Goal: Information Seeking & Learning: Check status

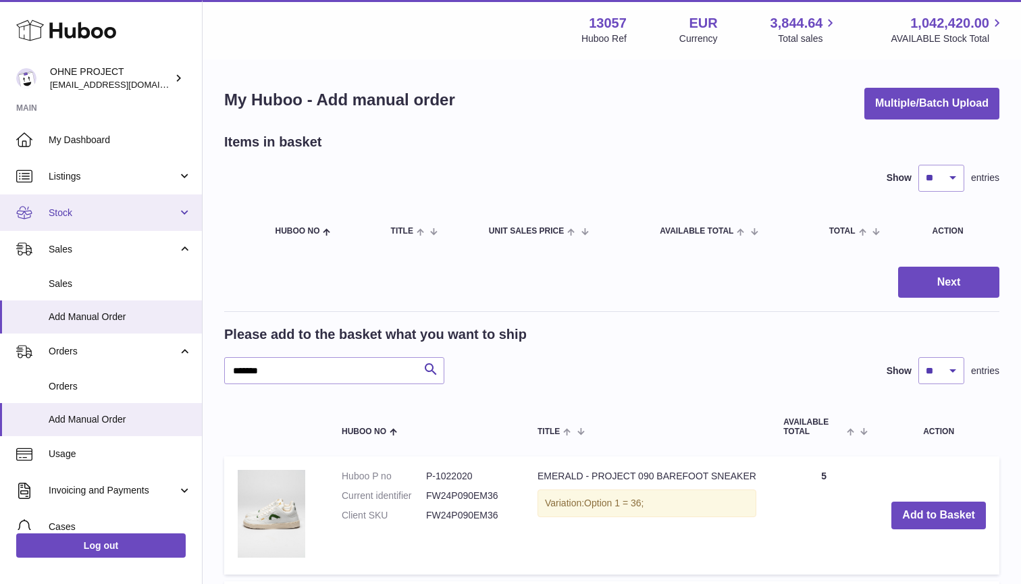
click at [72, 213] on span "Stock" at bounding box center [113, 213] width 129 height 13
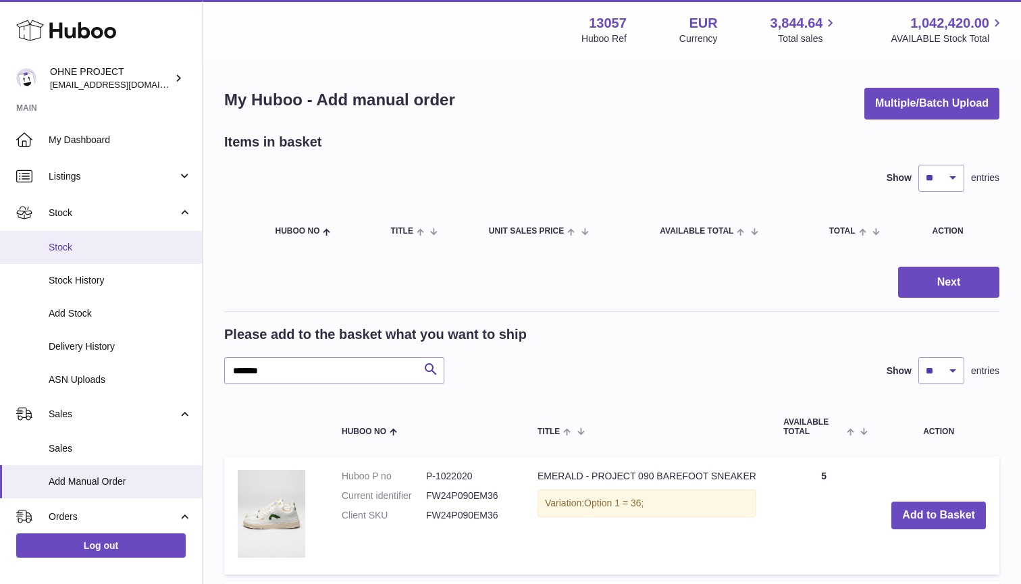
click at [122, 252] on link "Stock" at bounding box center [101, 247] width 202 height 33
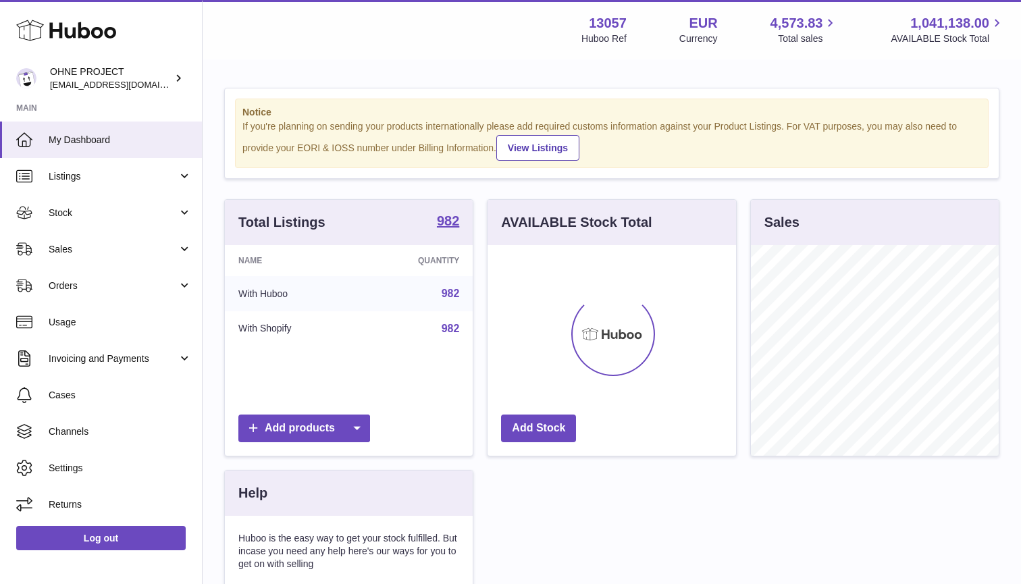
scroll to position [211, 248]
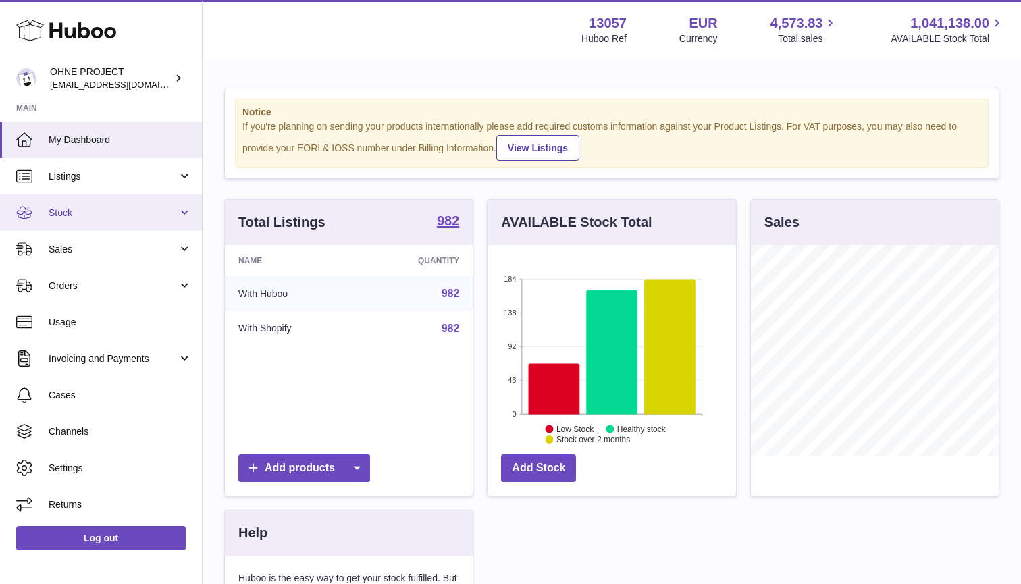
click at [73, 211] on span "Stock" at bounding box center [113, 213] width 129 height 13
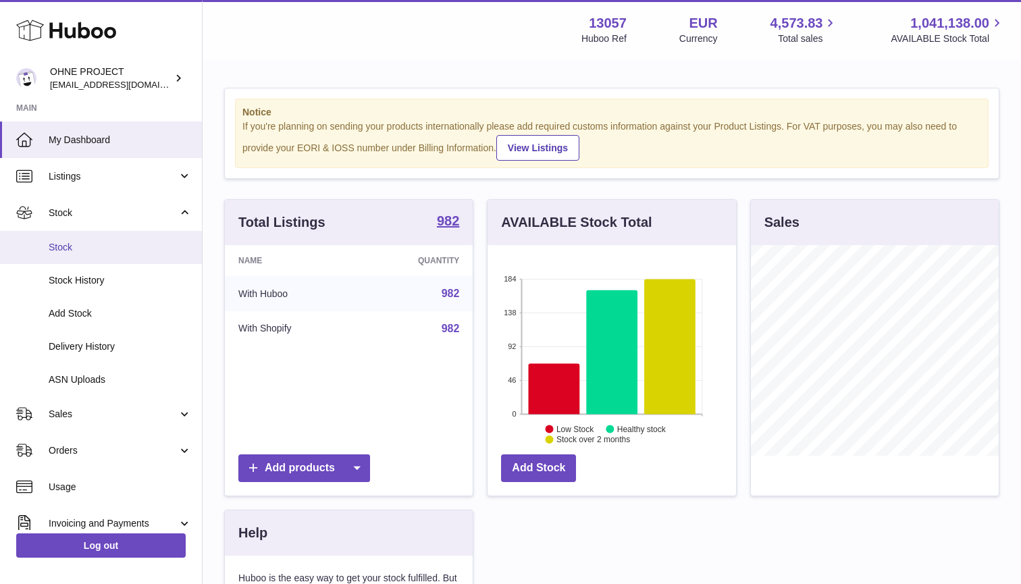
click at [69, 236] on link "Stock" at bounding box center [101, 247] width 202 height 33
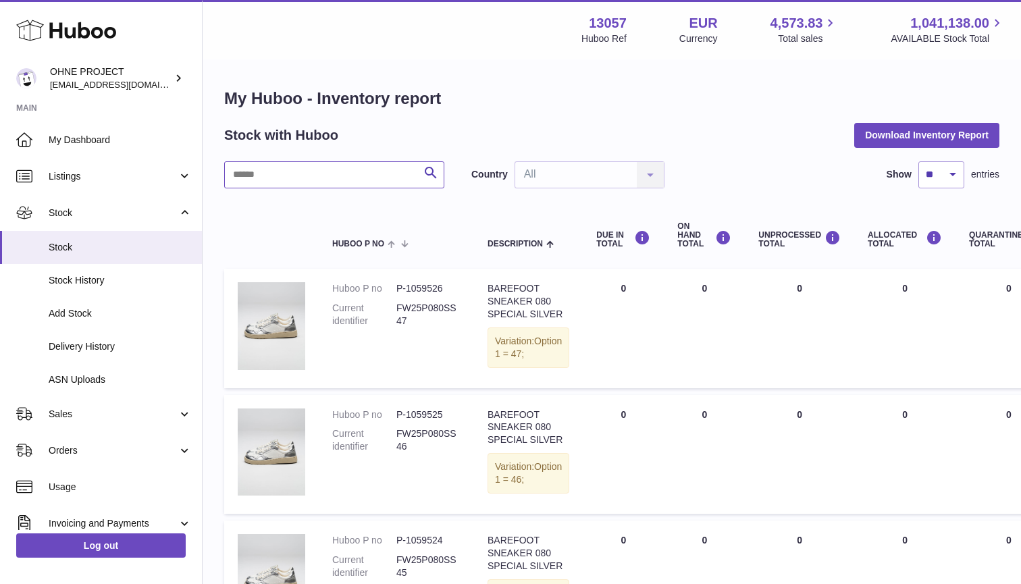
click at [309, 175] on input "text" at bounding box center [334, 174] width 220 height 27
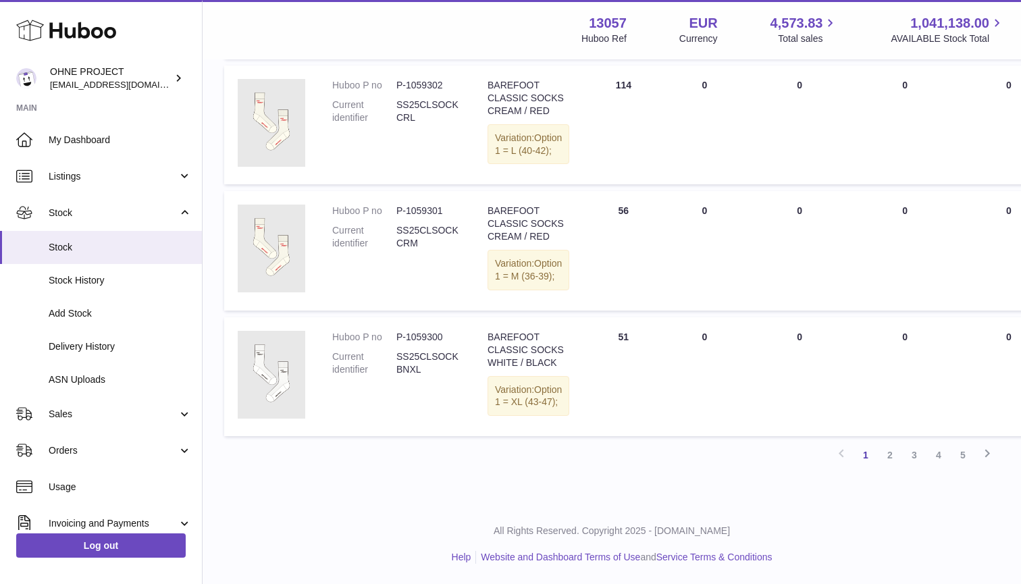
scroll to position [1296, 0]
type input "****"
click at [892, 455] on link "2" at bounding box center [890, 455] width 24 height 24
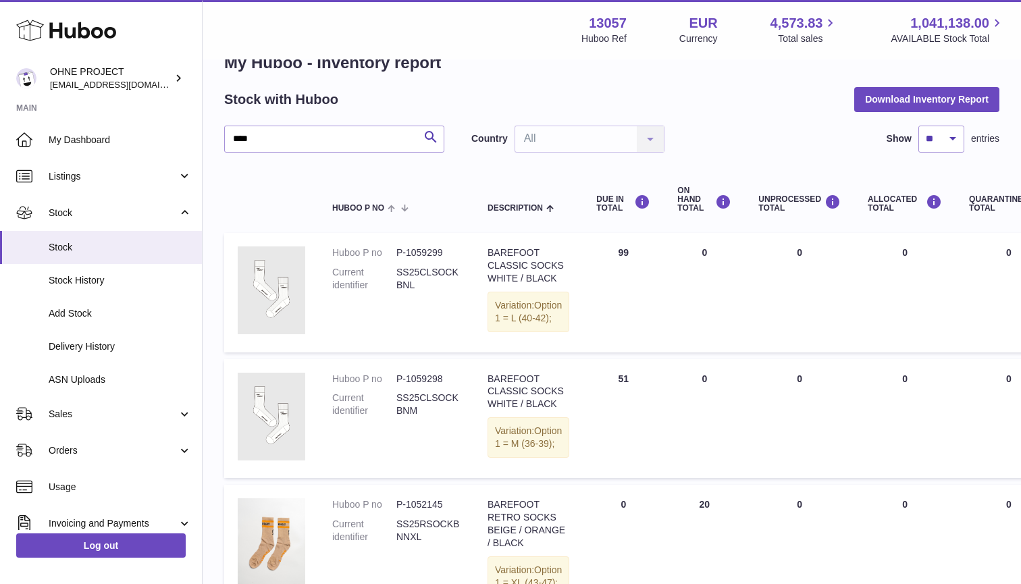
scroll to position [63, 0]
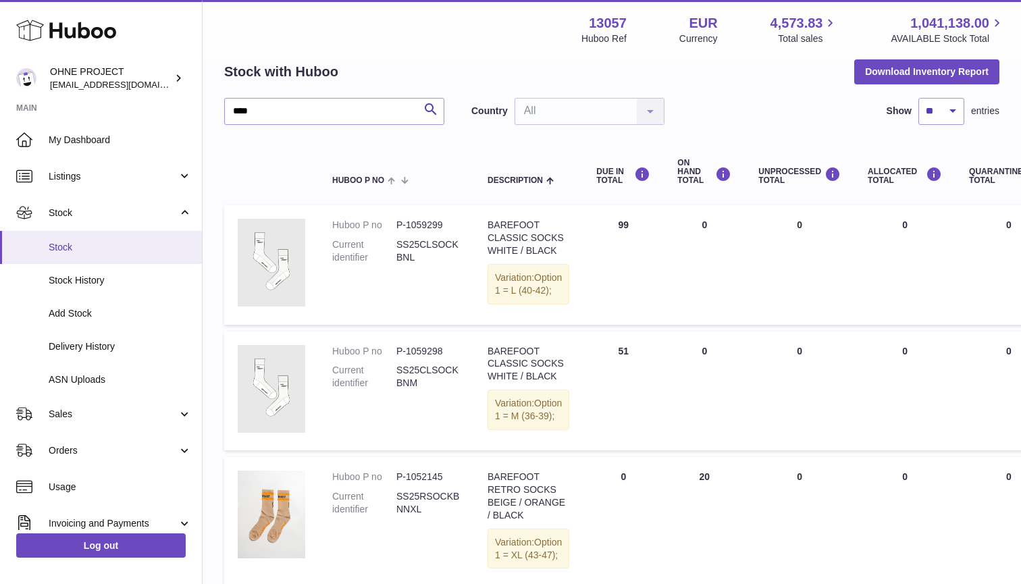
click at [56, 238] on link "Stock" at bounding box center [101, 247] width 202 height 33
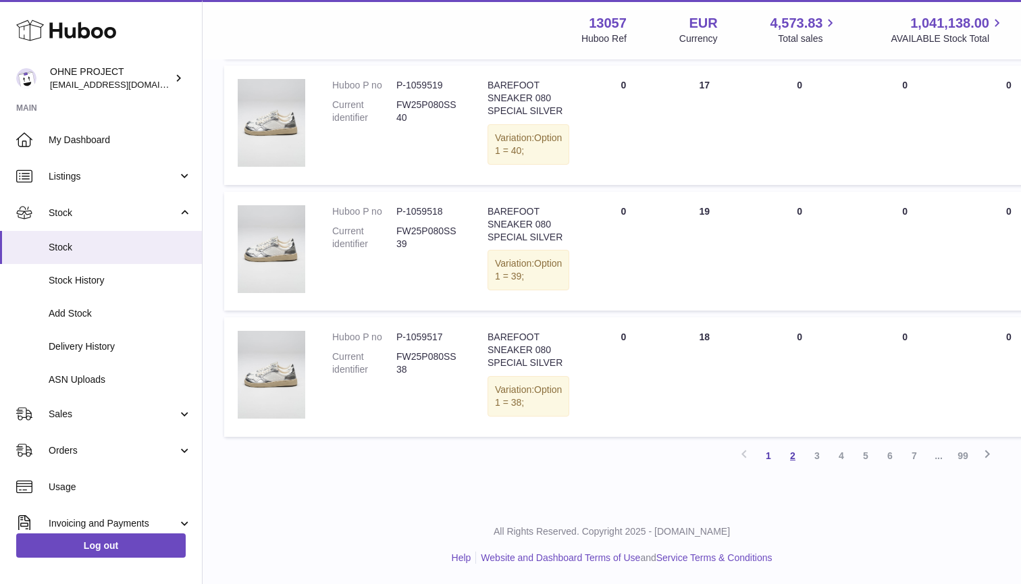
click at [796, 457] on link "2" at bounding box center [792, 456] width 24 height 24
click at [820, 453] on link "3" at bounding box center [817, 456] width 24 height 24
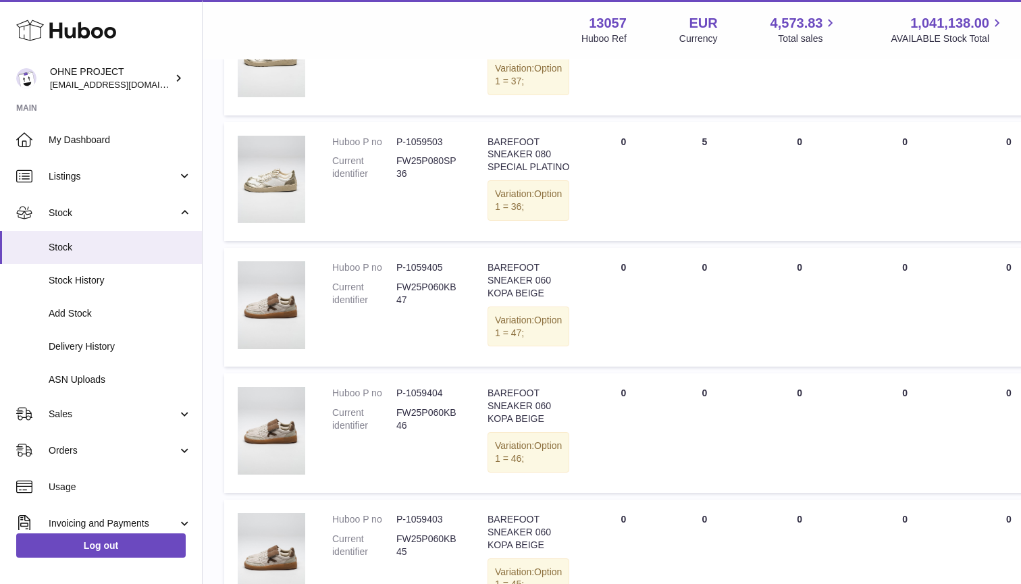
scroll to position [698, 0]
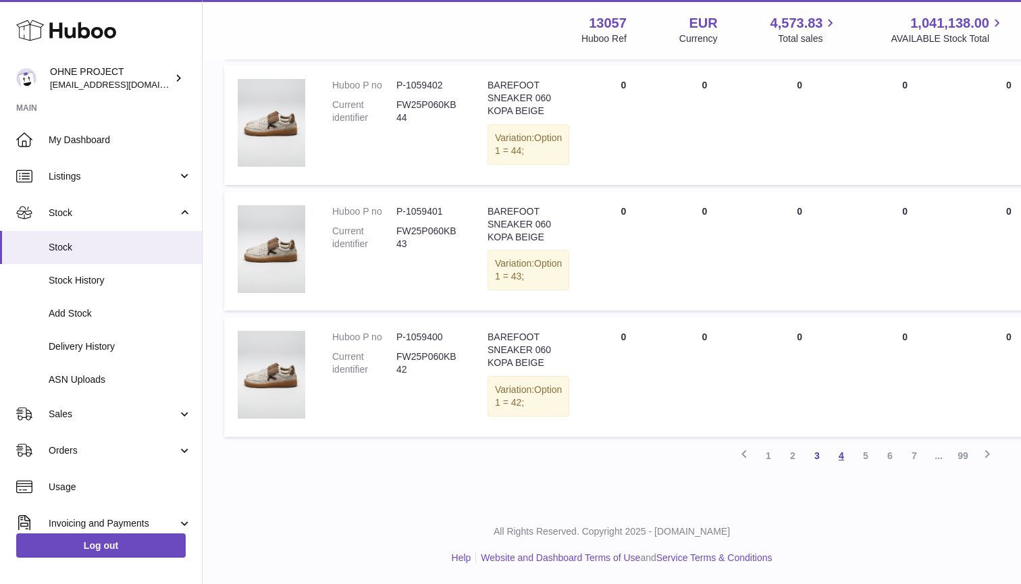
click at [837, 458] on link "4" at bounding box center [841, 456] width 24 height 24
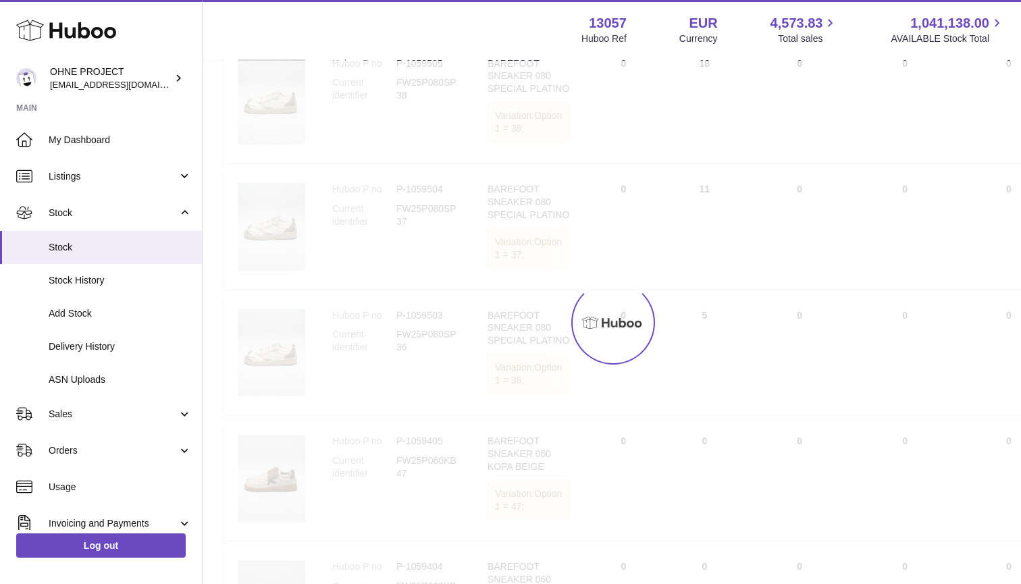
scroll to position [61, 0]
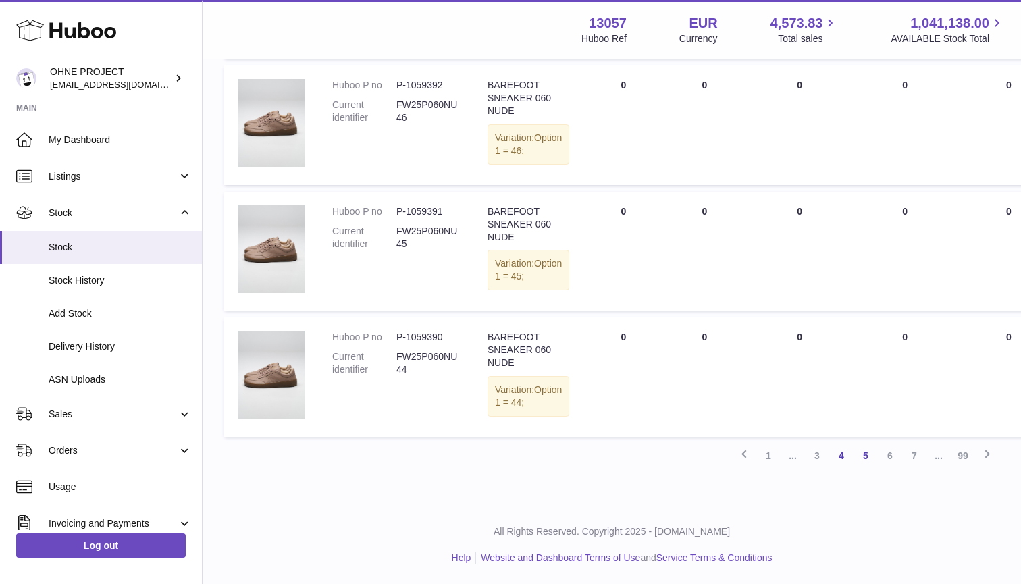
click at [859, 458] on link "5" at bounding box center [865, 456] width 24 height 24
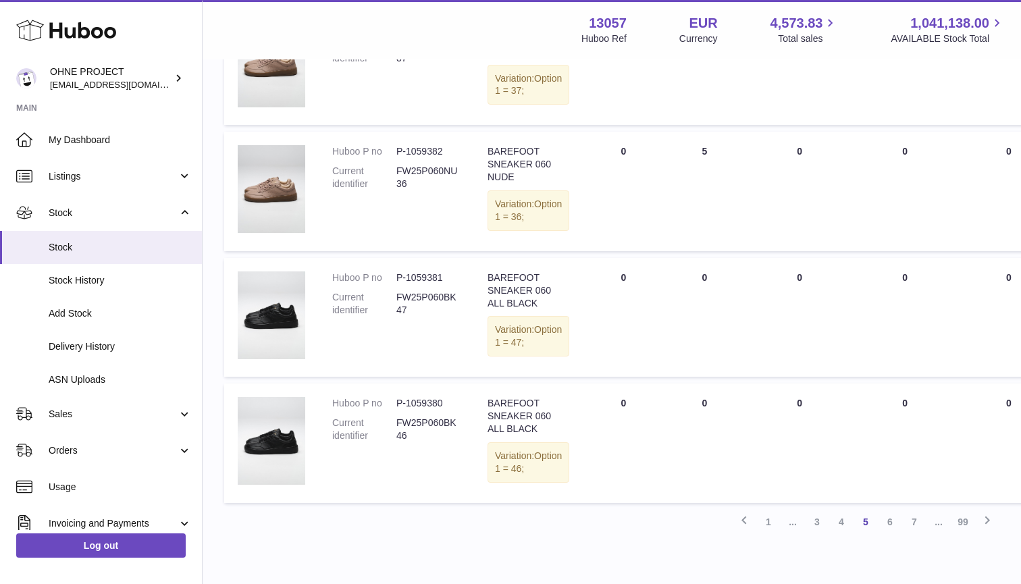
scroll to position [1113, 0]
